Goal: Task Accomplishment & Management: Complete application form

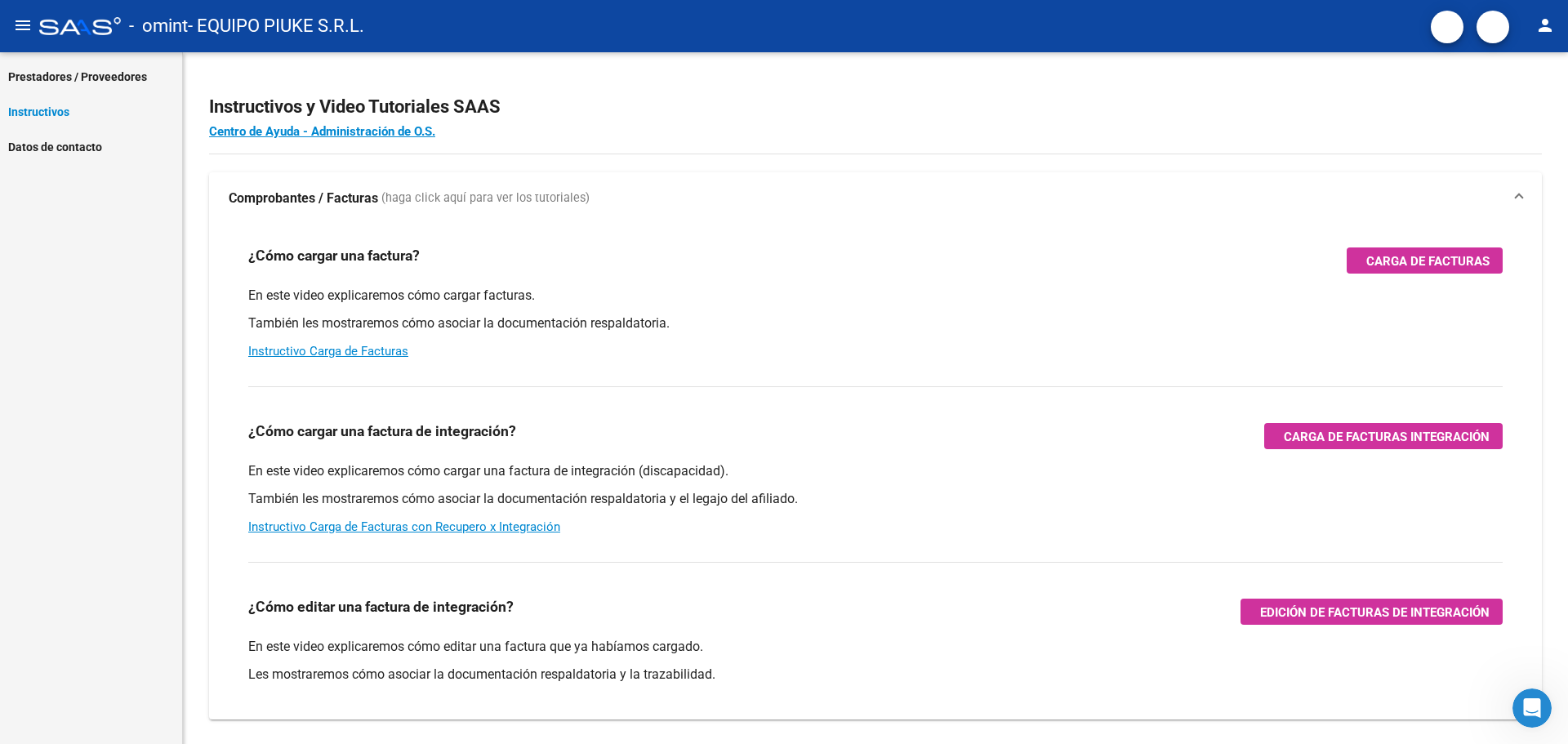
click at [81, 77] on span "Prestadores / Proveedores" at bounding box center [77, 77] width 139 height 18
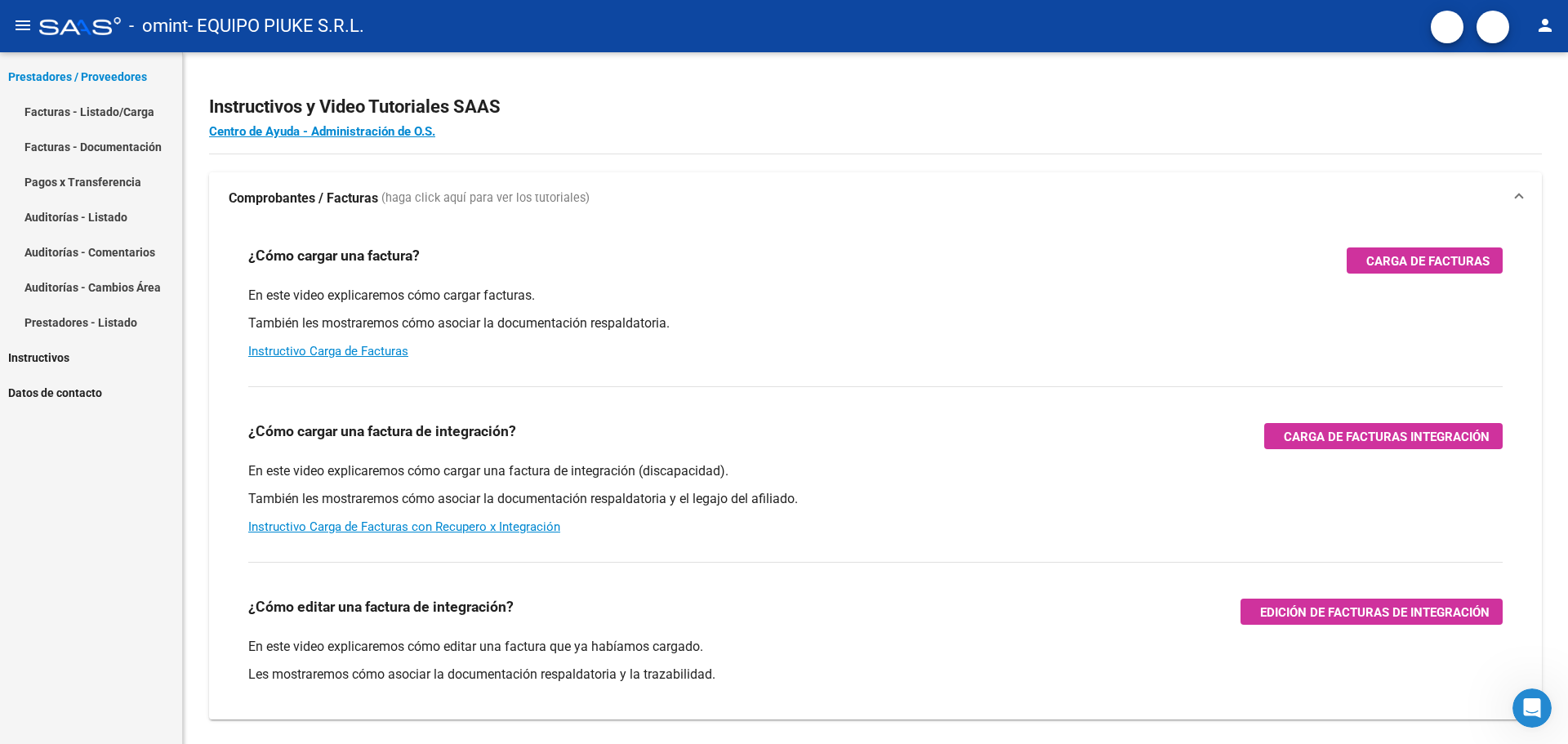
click at [86, 116] on link "Facturas - Listado/Carga" at bounding box center [91, 112] width 182 height 35
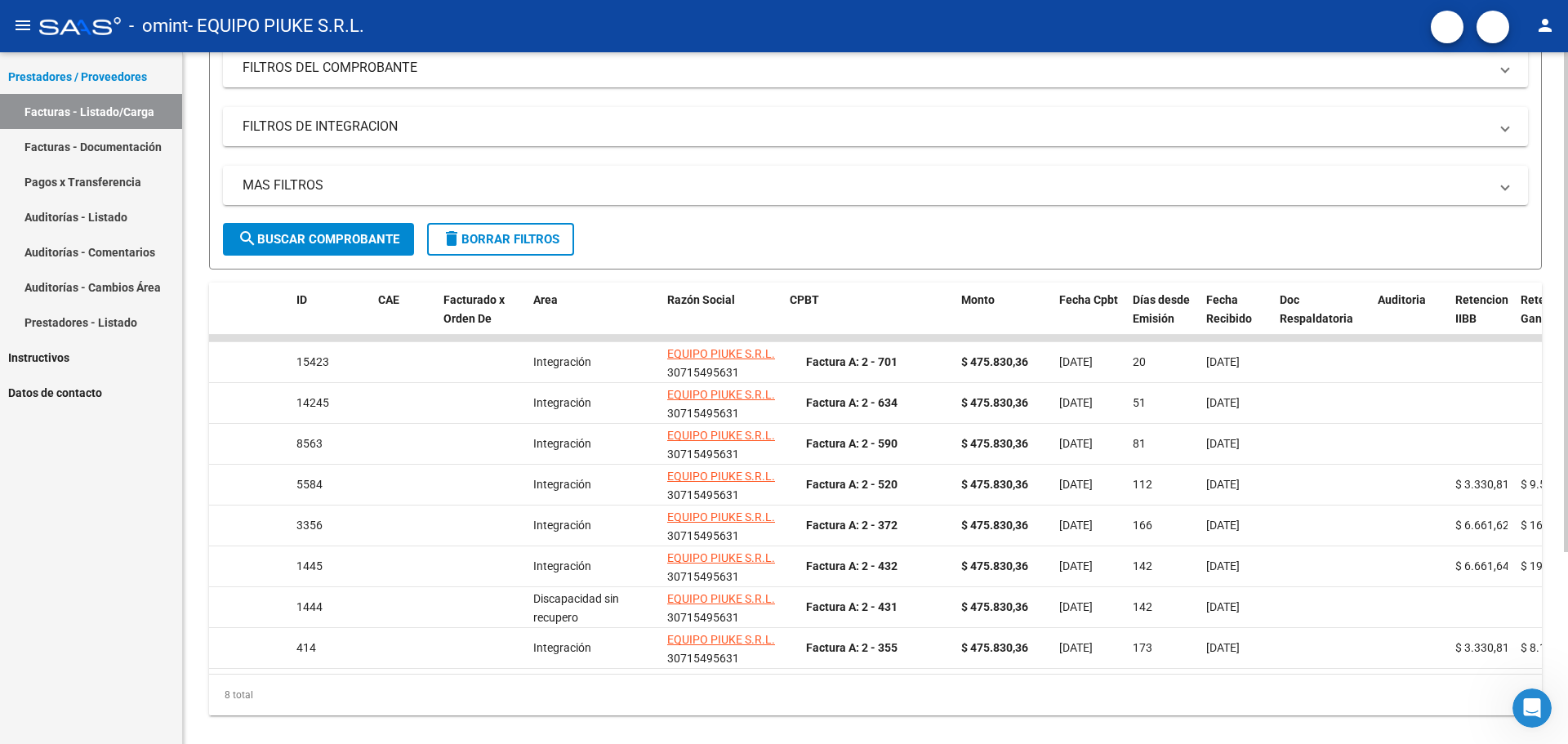
scroll to position [266, 0]
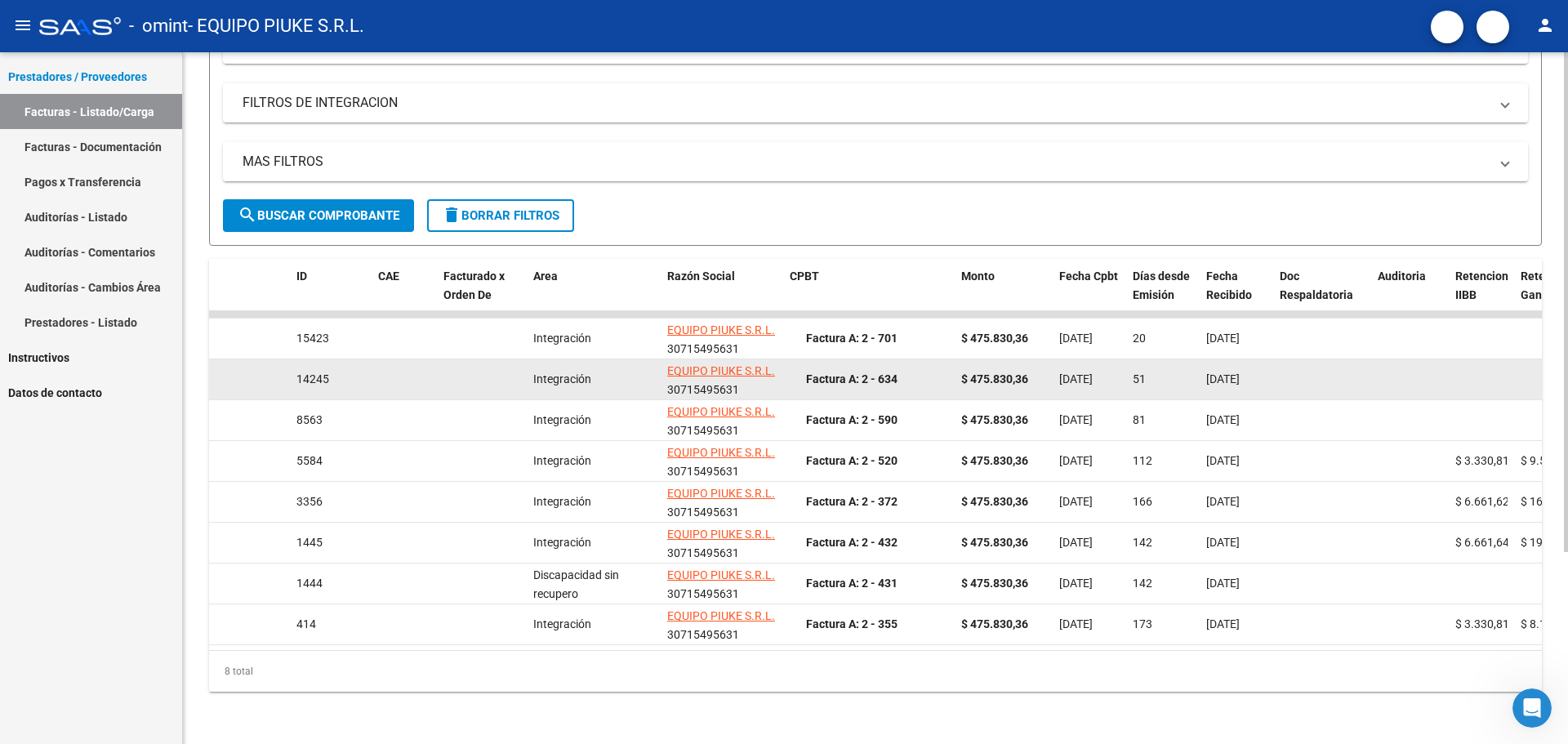
click at [229, 384] on icon "button" at bounding box center [229, 384] width 0 height 0
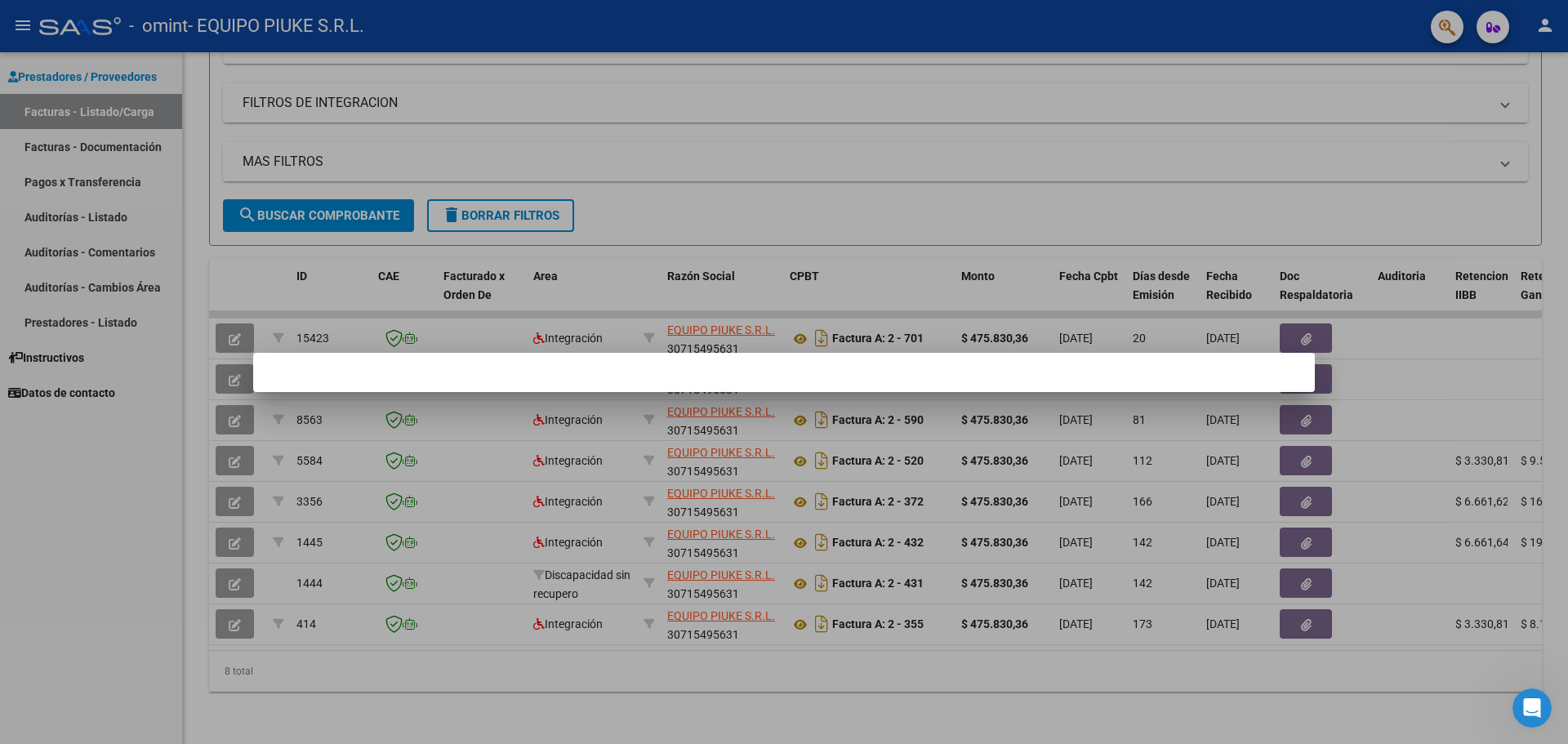
click at [854, 153] on div at bounding box center [784, 372] width 1568 height 744
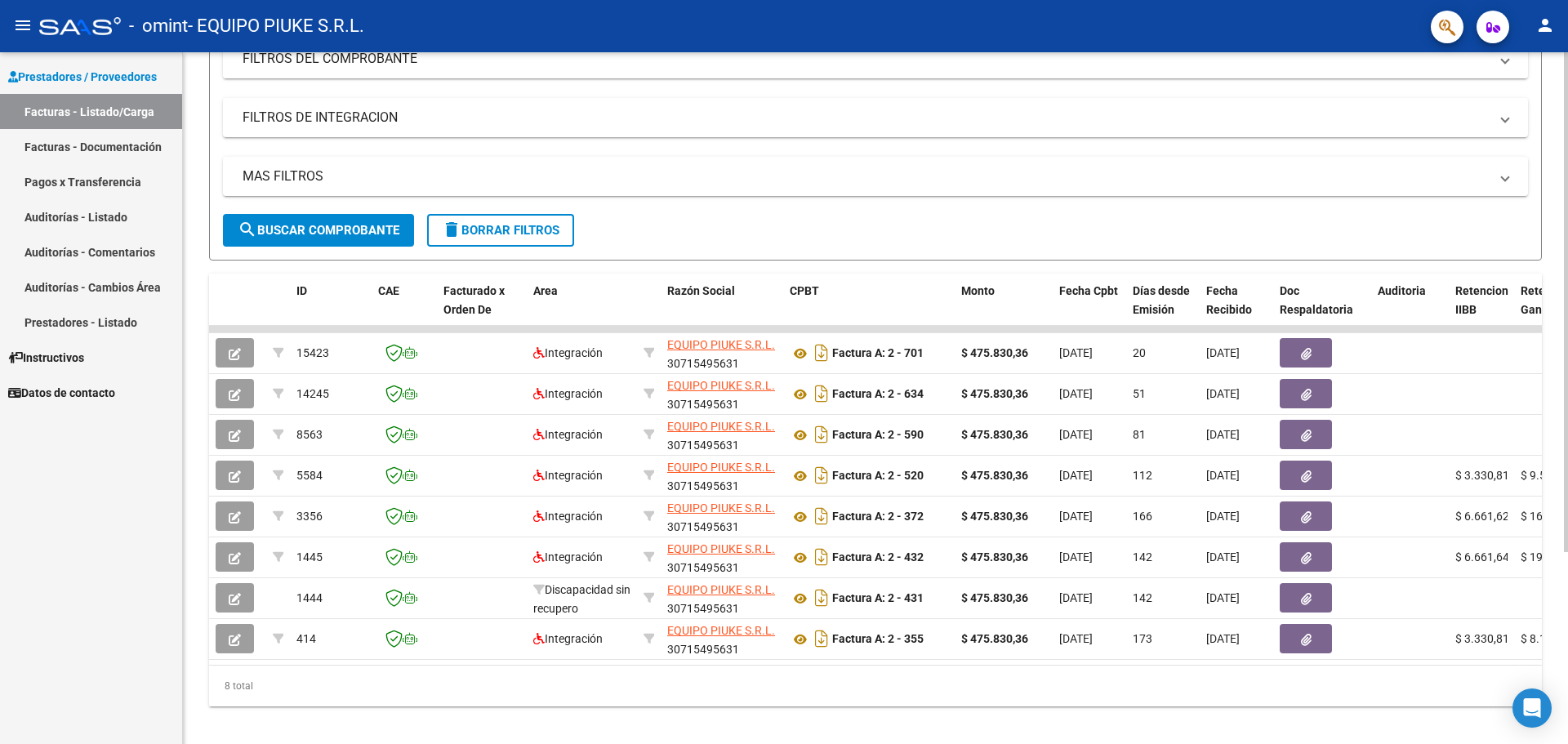
scroll to position [266, 0]
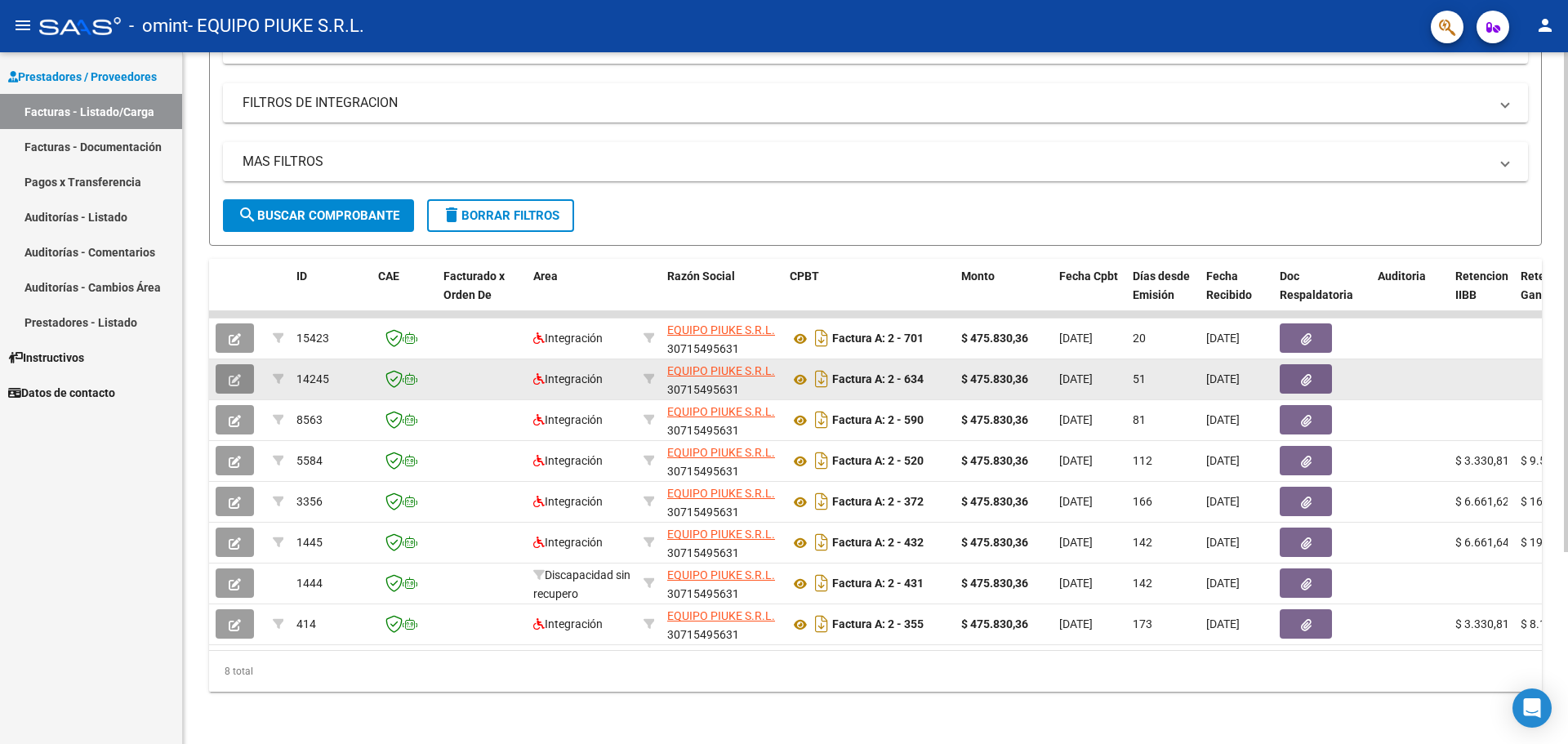
click at [232, 374] on icon "button" at bounding box center [235, 380] width 12 height 12
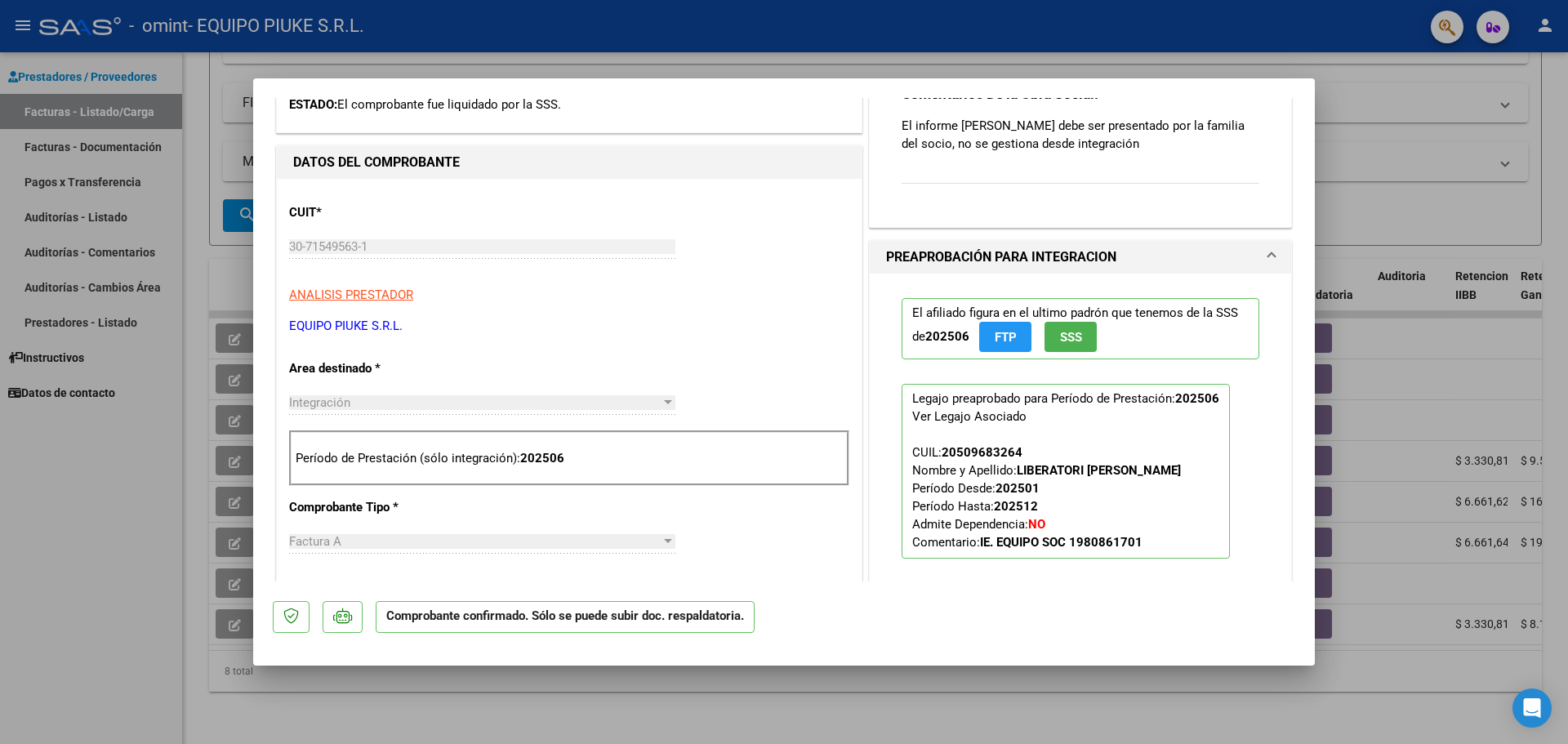
scroll to position [327, 0]
drag, startPoint x: 1192, startPoint y: 466, endPoint x: 979, endPoint y: 453, distance: 213.4
click at [979, 453] on p "Legajo preaprobado para Período de Prestación: 202506 Ver Legajo Asociado CUIL:…" at bounding box center [1066, 471] width 328 height 175
click at [740, 56] on div at bounding box center [784, 372] width 1568 height 744
type input "$ 0,00"
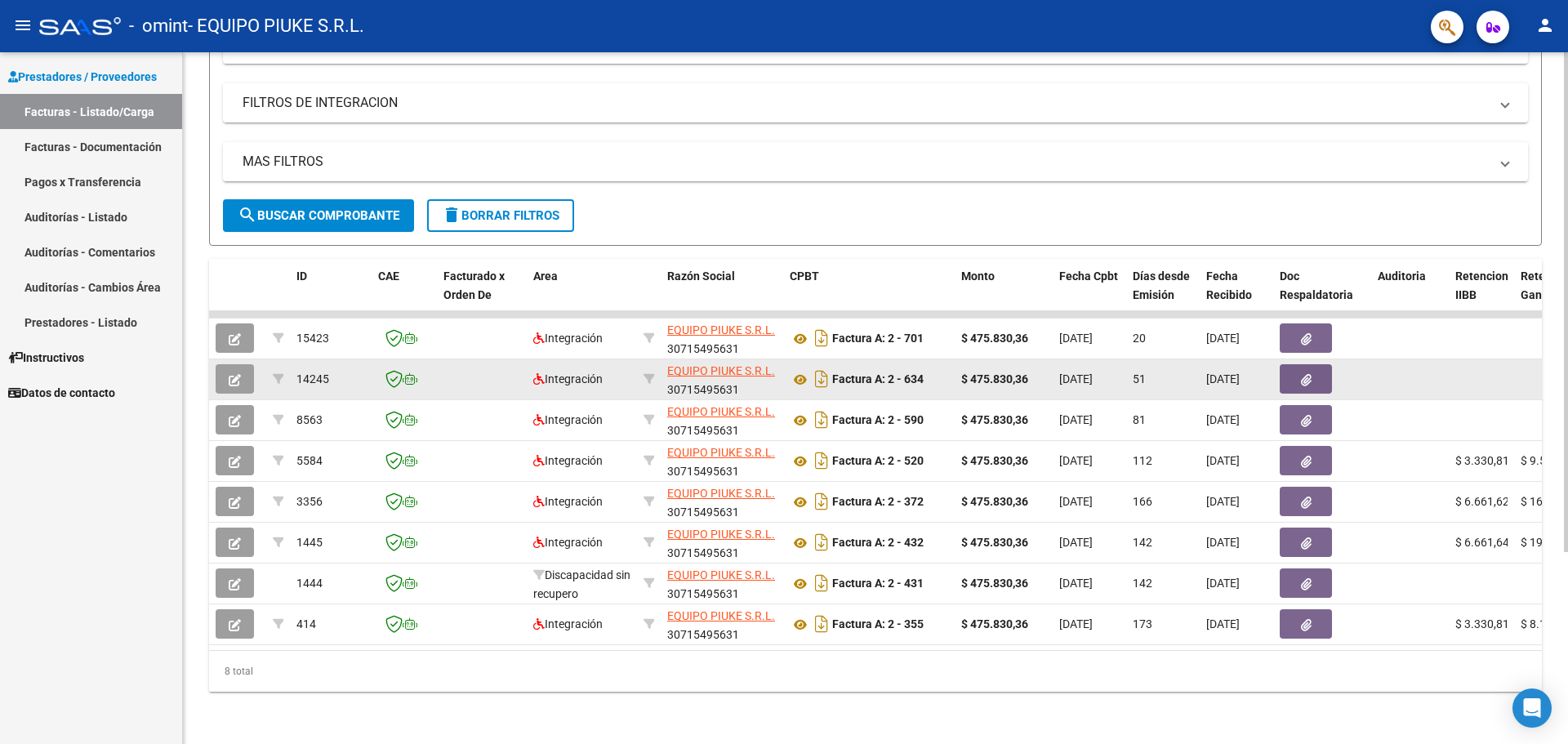
scroll to position [0, 1]
drag, startPoint x: 1209, startPoint y: 368, endPoint x: 1266, endPoint y: 367, distance: 57.0
click at [1240, 372] on span "[DATE]" at bounding box center [1222, 379] width 33 height 13
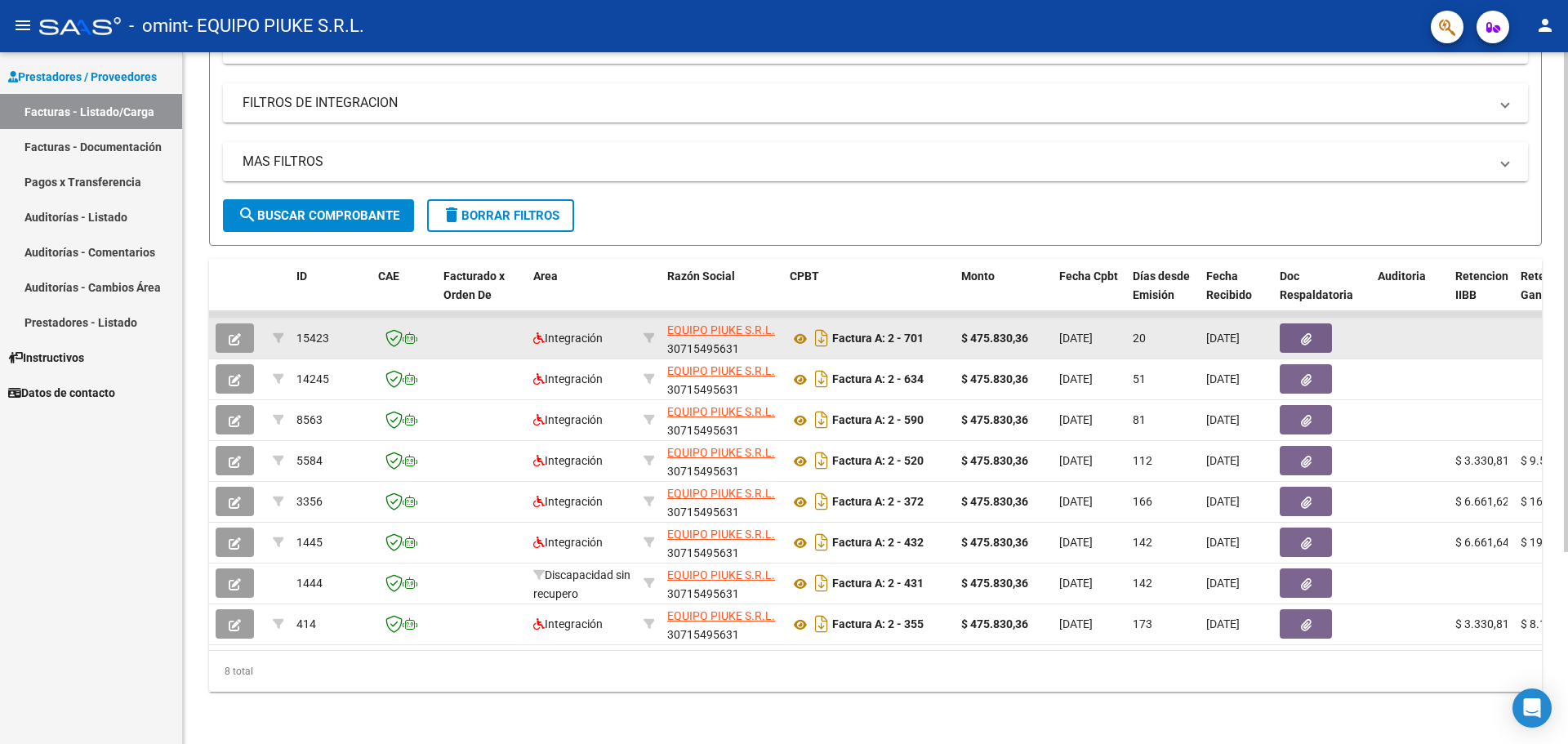
click at [236, 334] on button "button" at bounding box center [235, 337] width 38 height 29
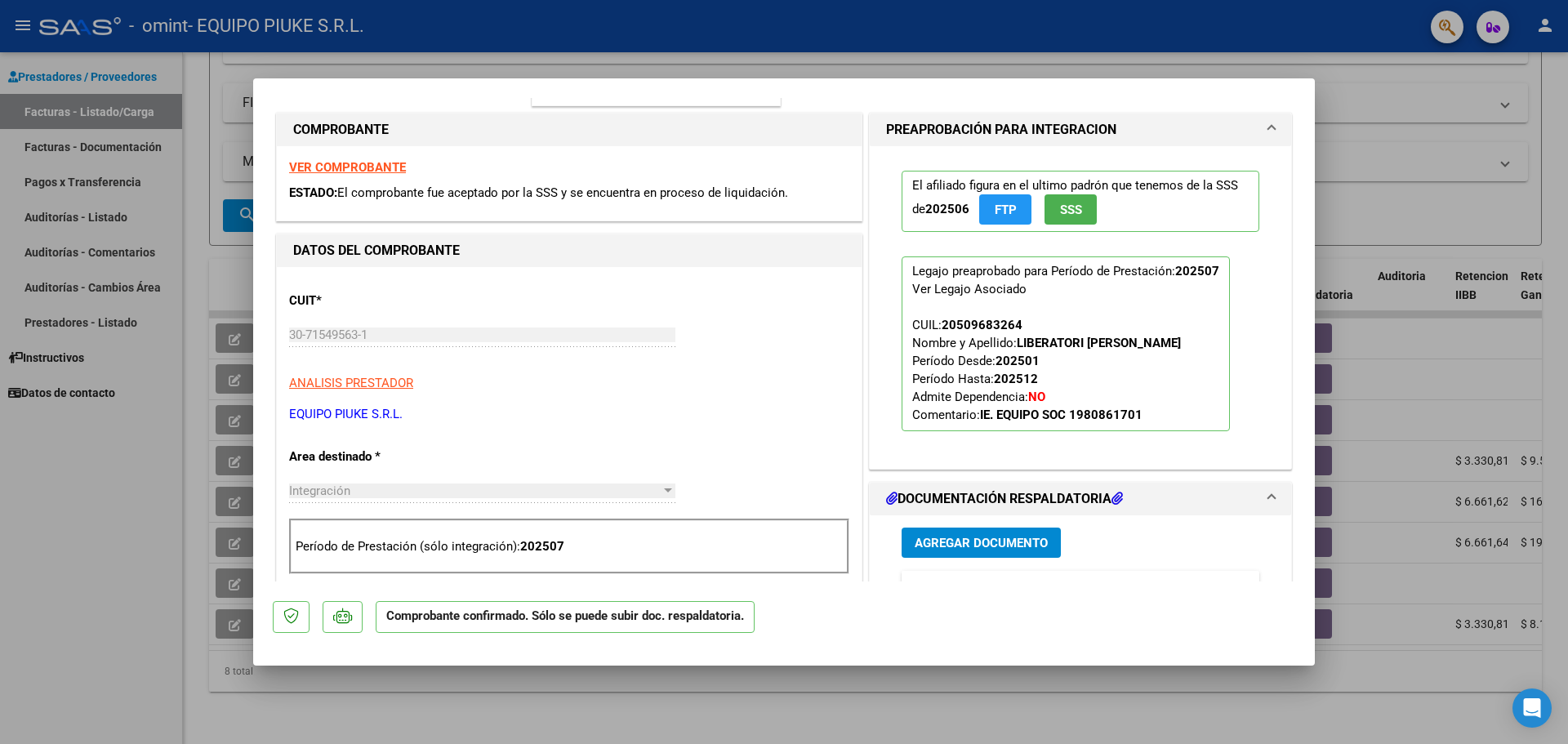
scroll to position [245, 0]
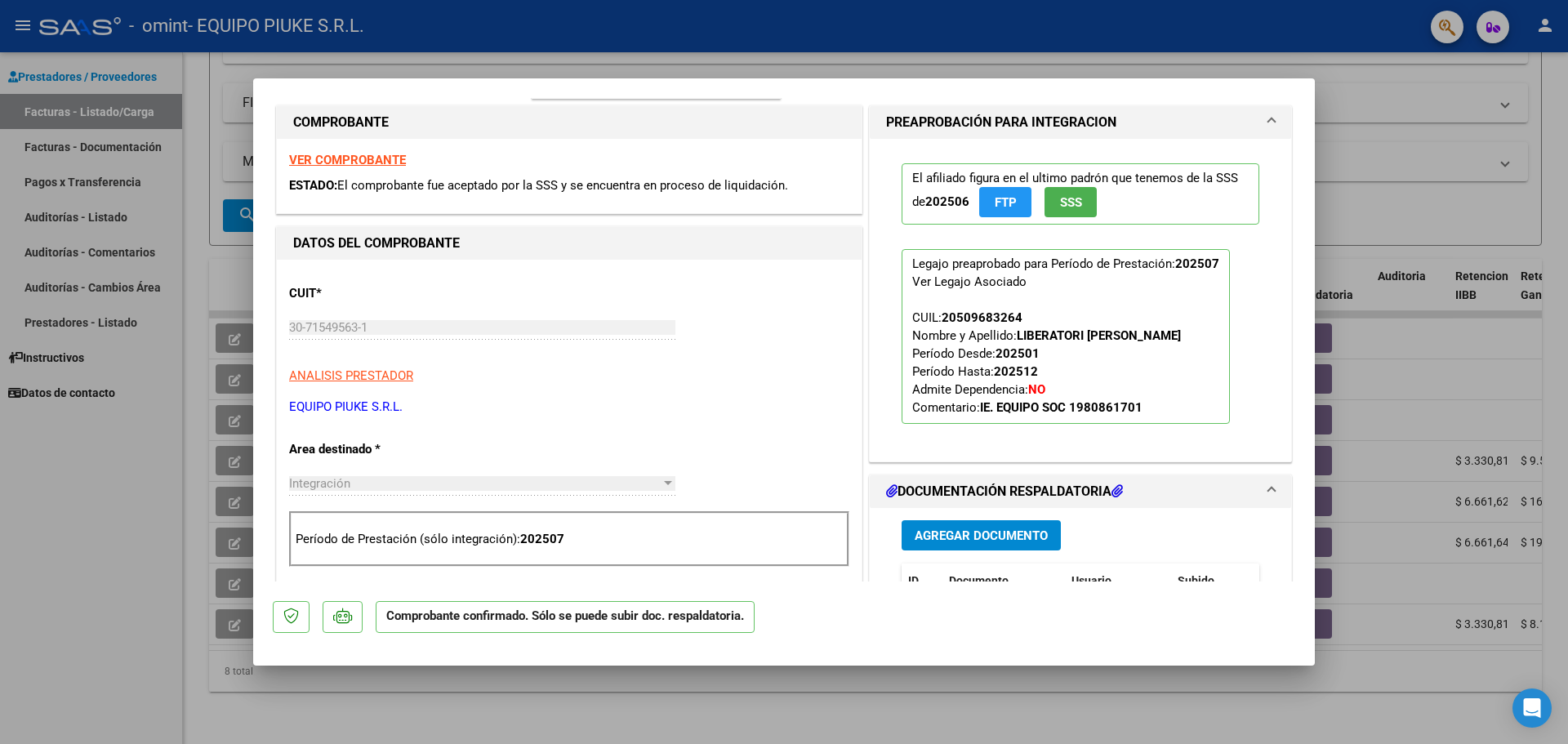
click at [1377, 64] on div at bounding box center [784, 372] width 1568 height 744
type input "$ 0,00"
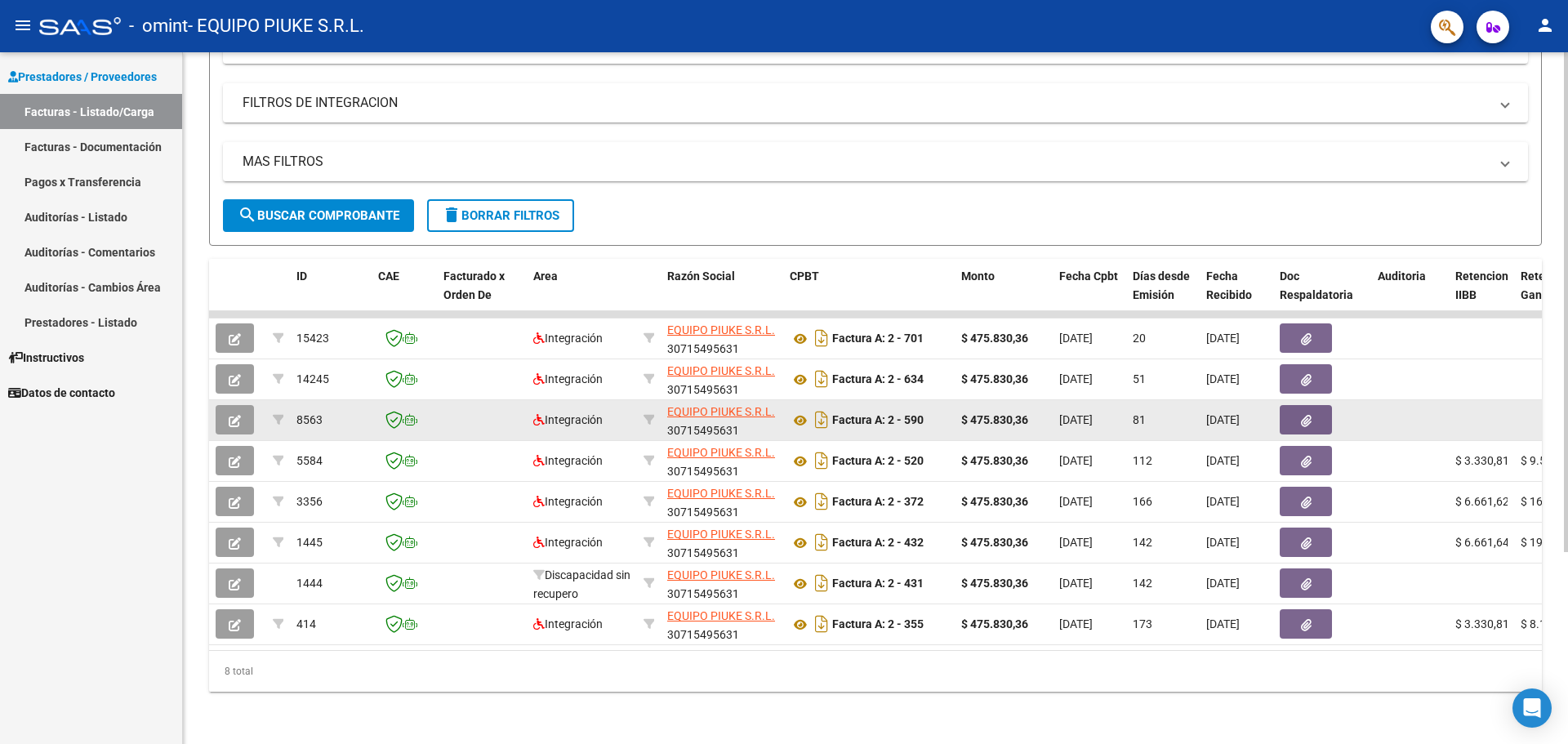
click at [219, 410] on button "button" at bounding box center [235, 419] width 38 height 29
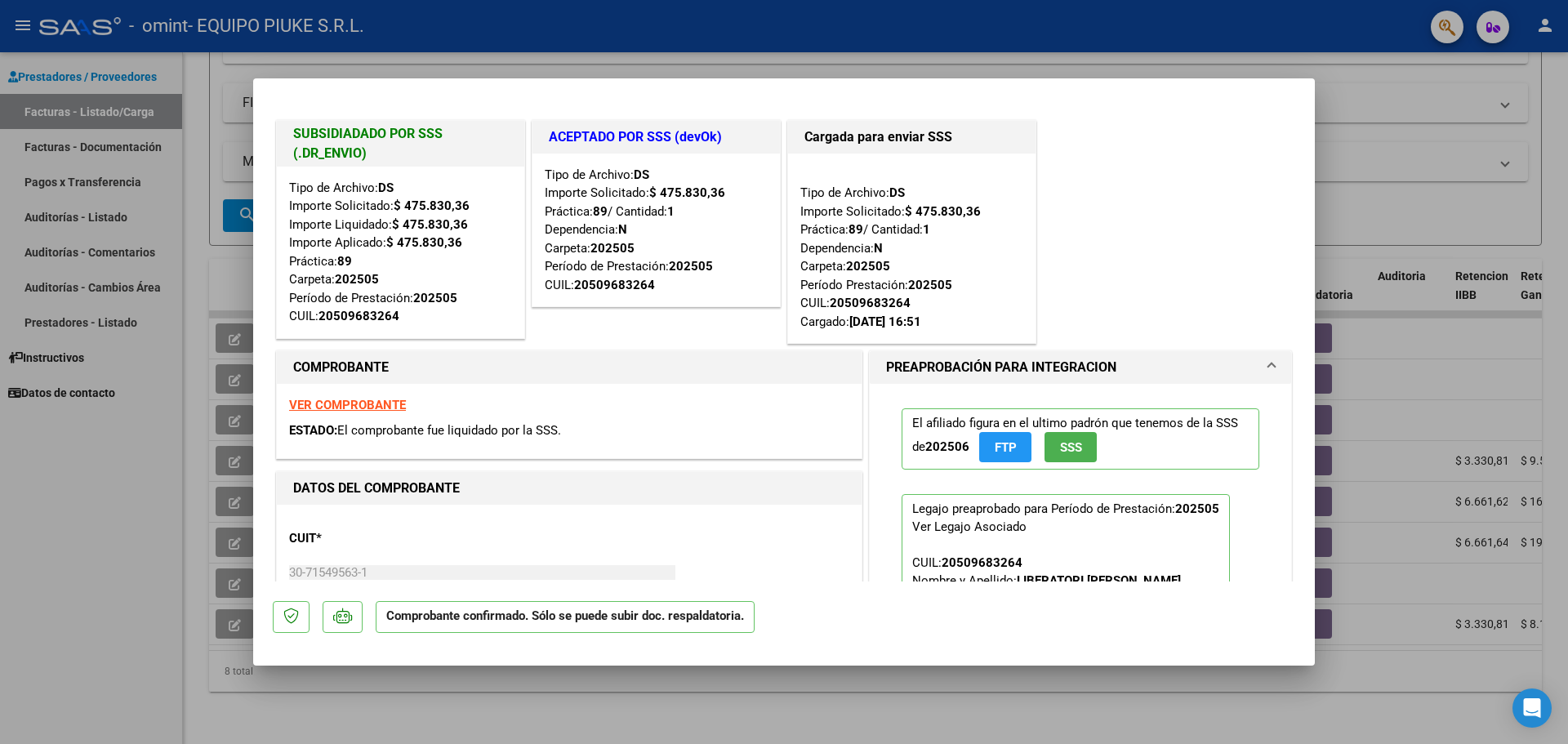
scroll to position [163, 0]
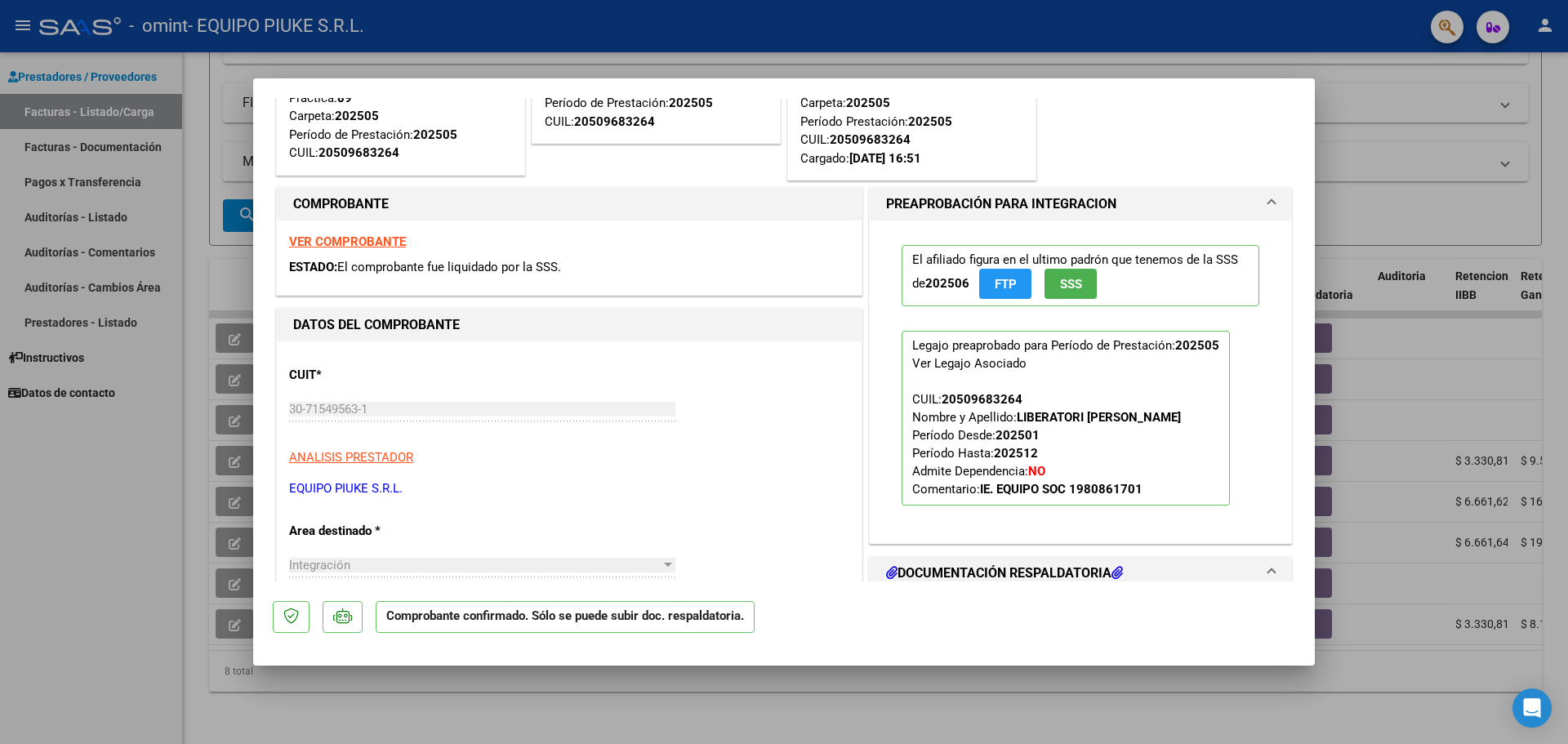
click at [1524, 76] on div at bounding box center [784, 372] width 1568 height 744
type input "$ 0,00"
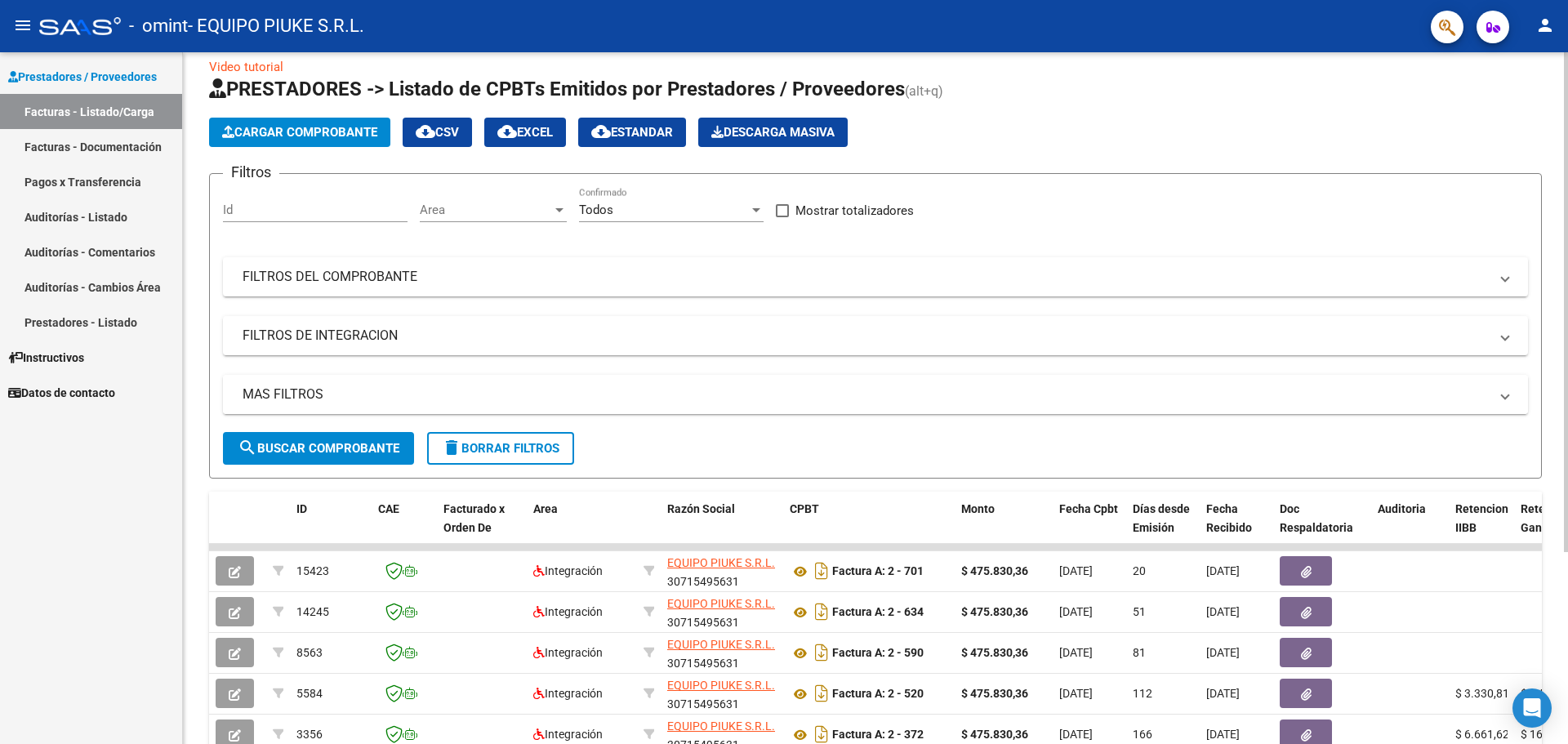
scroll to position [0, 0]
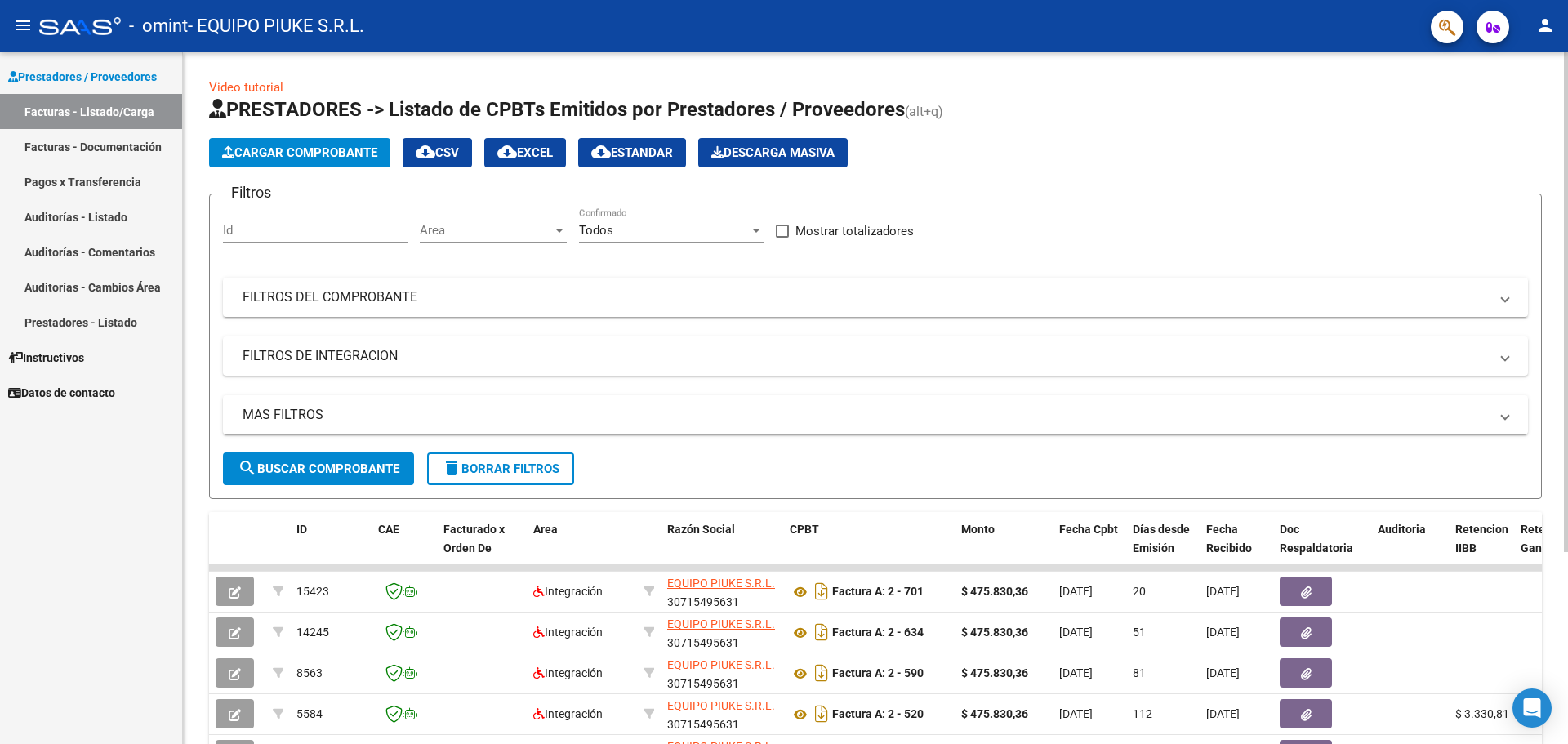
click at [274, 162] on button "Cargar Comprobante" at bounding box center [300, 152] width 182 height 29
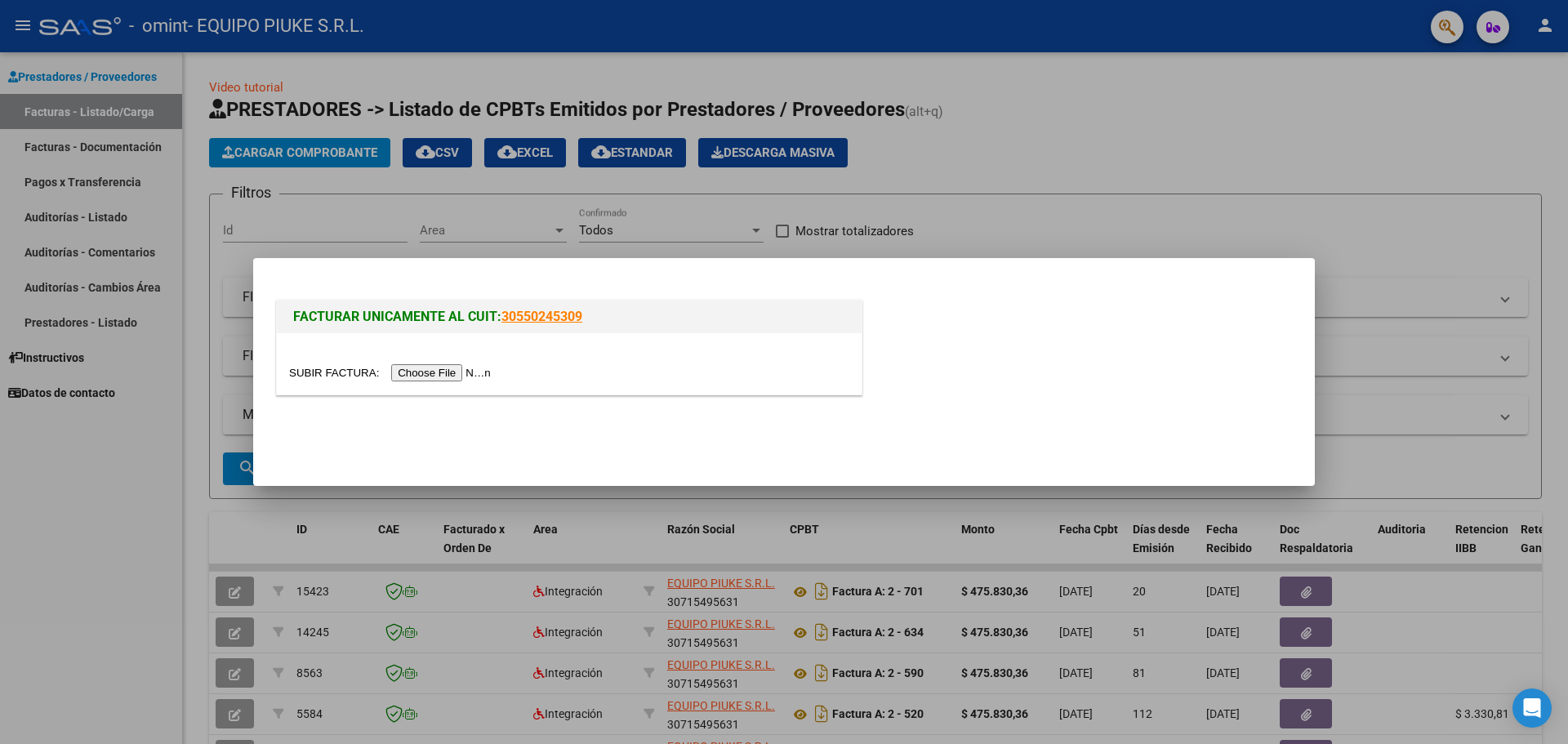
click at [302, 197] on div at bounding box center [784, 372] width 1568 height 744
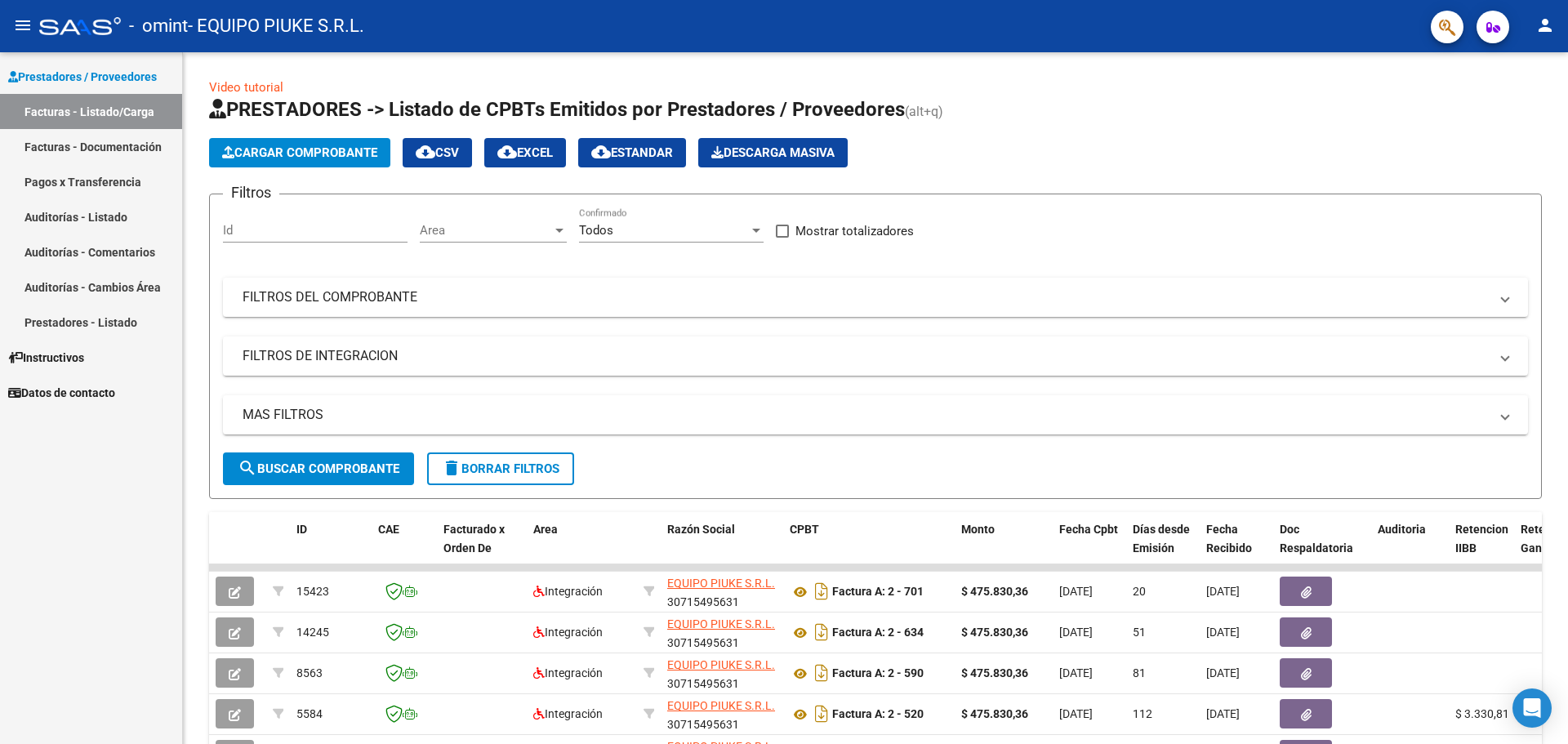
click at [114, 148] on link "Facturas - Documentación" at bounding box center [91, 147] width 182 height 35
